Goal: Information Seeking & Learning: Learn about a topic

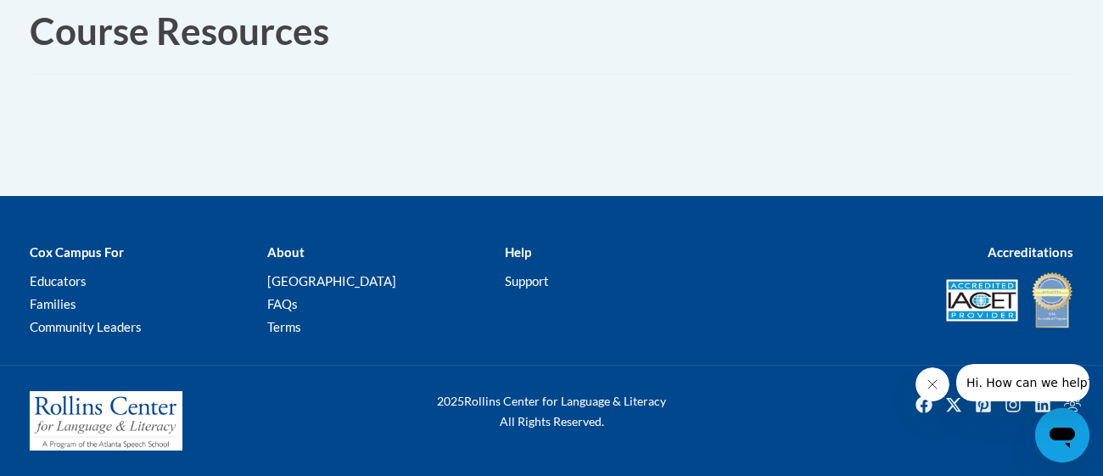
scroll to position [635, 310]
click at [932, 384] on icon "Close message from company" at bounding box center [933, 385] width 14 height 14
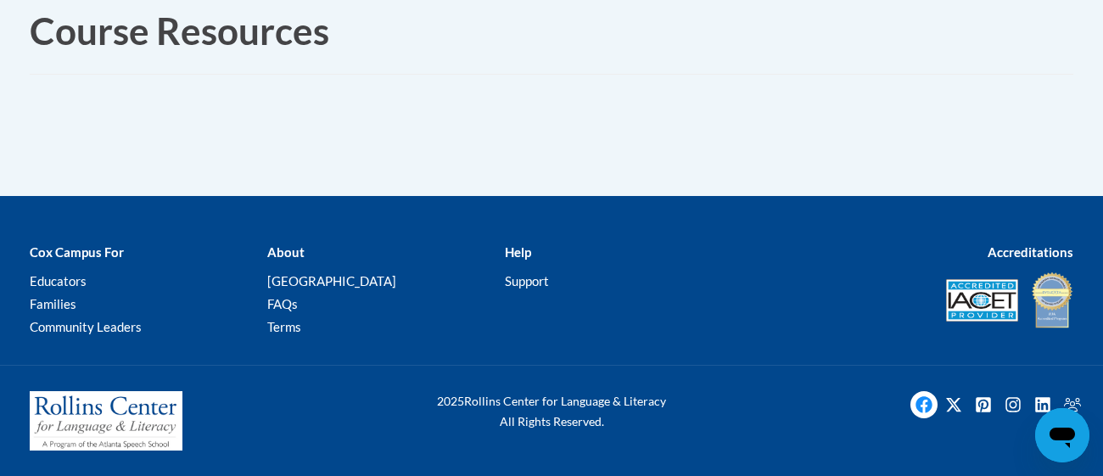
scroll to position [317, 453]
